Goal: Information Seeking & Learning: Learn about a topic

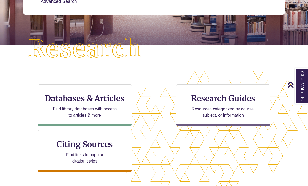
scroll to position [103, 0]
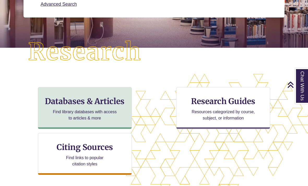
click at [99, 106] on div "Databases & Articles Find library databases with access to articles & more" at bounding box center [85, 108] width 94 height 42
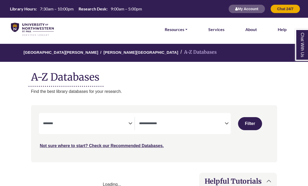
select select "Database Subject Filter"
select select "Database Types Filter"
select select "Database Subject Filter"
select select "Database Types Filter"
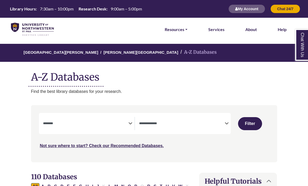
click at [118, 125] on textarea "Search" at bounding box center [86, 124] width 86 height 4
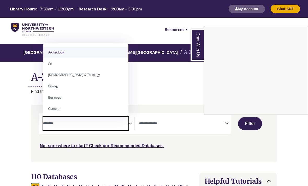
click at [176, 83] on div "Chat With Us" at bounding box center [154, 93] width 308 height 186
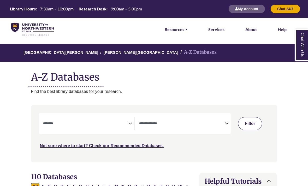
click at [252, 124] on button "Filter" at bounding box center [250, 123] width 24 height 13
select select "Database Subject Filter"
select select "Database Types Filter"
click at [130, 123] on icon "Search filters" at bounding box center [131, 123] width 4 height 8
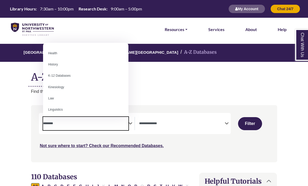
scroll to position [235, 0]
select select "*****"
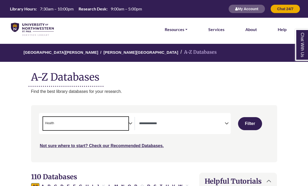
click at [102, 122] on span "× Health" at bounding box center [86, 123] width 86 height 13
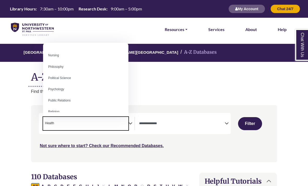
scroll to position [381, 0]
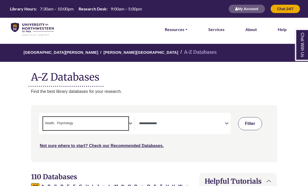
click at [261, 127] on button "Filter" at bounding box center [250, 123] width 24 height 13
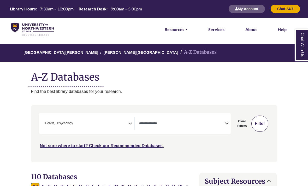
select select "Database Types Filter"
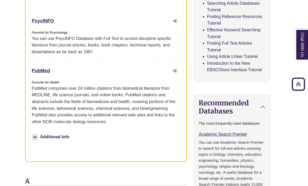
scroll to position [312, 6]
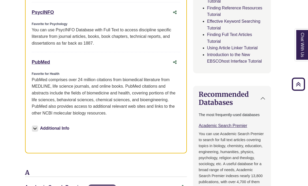
click at [32, 130] on div "Additional Info" at bounding box center [106, 130] width 149 height 18
click at [37, 129] on img at bounding box center [35, 129] width 6 height 6
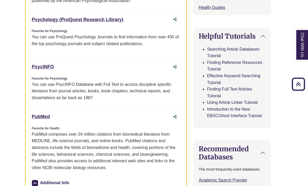
scroll to position [250, 6]
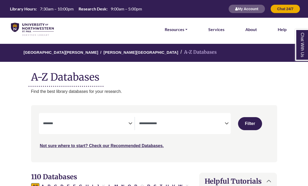
select select "Database Subject Filter"
select select "Database Types Filter"
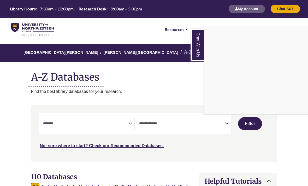
click at [120, 122] on div "Chat With Us" at bounding box center [154, 93] width 308 height 186
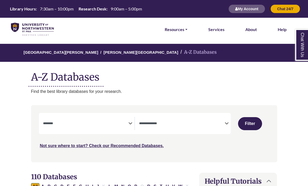
click at [131, 124] on icon "Search filters" at bounding box center [131, 123] width 4 height 8
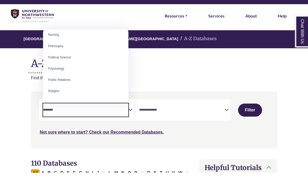
scroll to position [387, 0]
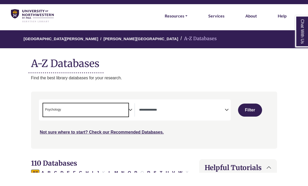
click at [97, 117] on span "× Psychology" at bounding box center [86, 123] width 86 height 13
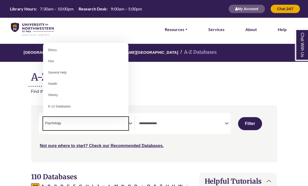
scroll to position [216, 0]
select select "*****"
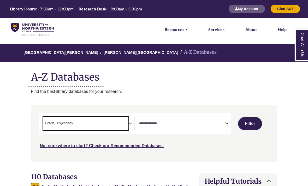
click at [90, 126] on span "× Health × Psychology" at bounding box center [86, 123] width 86 height 13
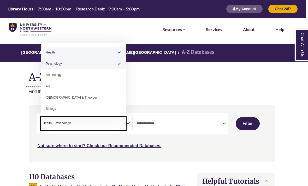
scroll to position [0, 0]
click at [52, 157] on div "Search filters" at bounding box center [152, 133] width 240 height 53
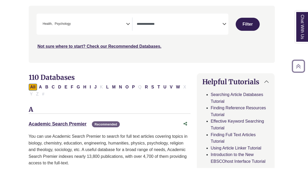
scroll to position [100, 2]
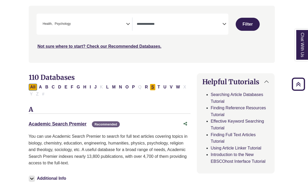
click at [153, 87] on button "S" at bounding box center [153, 87] width 6 height 7
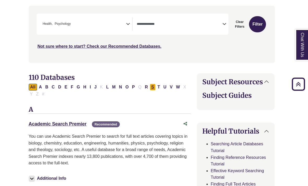
select select "Database Types Filter"
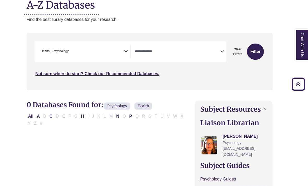
scroll to position [70, 4]
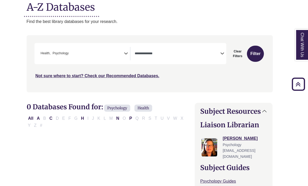
click at [179, 52] on textarea "Search" at bounding box center [178, 54] width 86 height 4
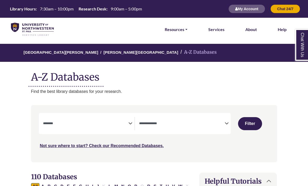
select select "Database Subject Filter"
select select "Database Types Filter"
click at [48, 125] on textarea "Search" at bounding box center [86, 124] width 86 height 4
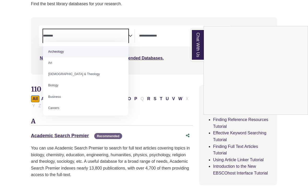
scroll to position [93, 0]
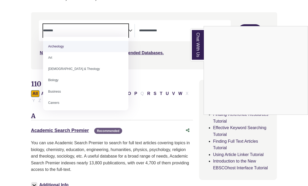
click at [81, 130] on div "Chat With Us" at bounding box center [154, 93] width 308 height 186
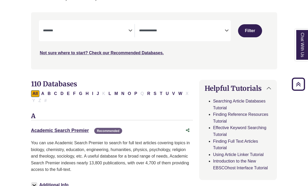
click at [83, 130] on link "Academic Search Premier This link opens in a new window" at bounding box center [60, 130] width 58 height 5
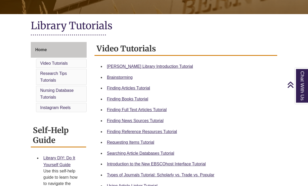
scroll to position [105, 0]
click at [157, 110] on link "Finding Full Text Articles Tutorial" at bounding box center [137, 110] width 60 height 4
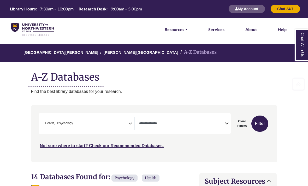
select select "Database Types Filter"
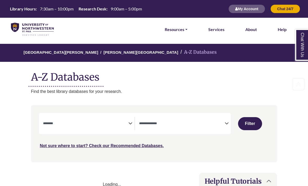
select select "Database Subject Filter"
select select "Database Types Filter"
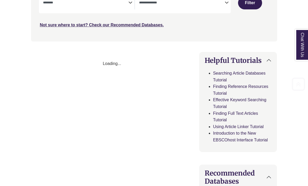
select select "Database Subject Filter"
select select "Database Types Filter"
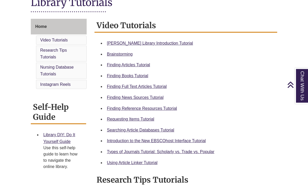
scroll to position [140, 0]
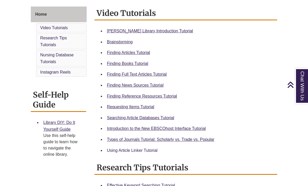
click at [140, 153] on link "Using Article Linker Tutorial" at bounding box center [132, 150] width 51 height 4
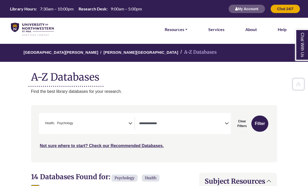
select select "Database Types Filter"
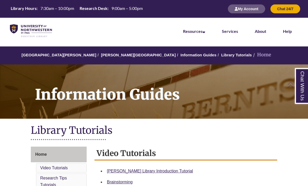
scroll to position [121, 0]
